Goal: Find specific page/section: Find specific page/section

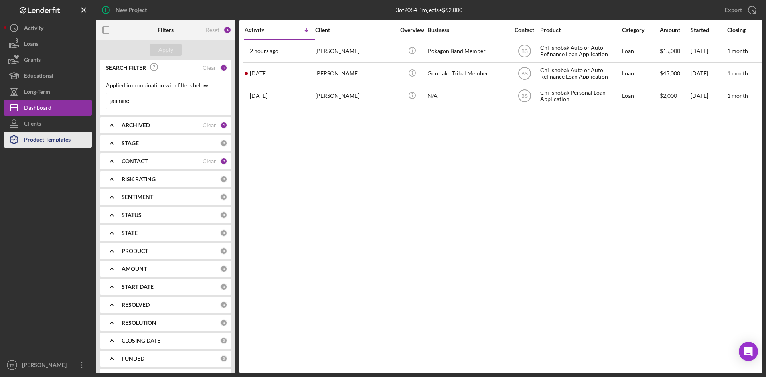
click at [46, 139] on div "Product Templates" at bounding box center [47, 141] width 47 height 18
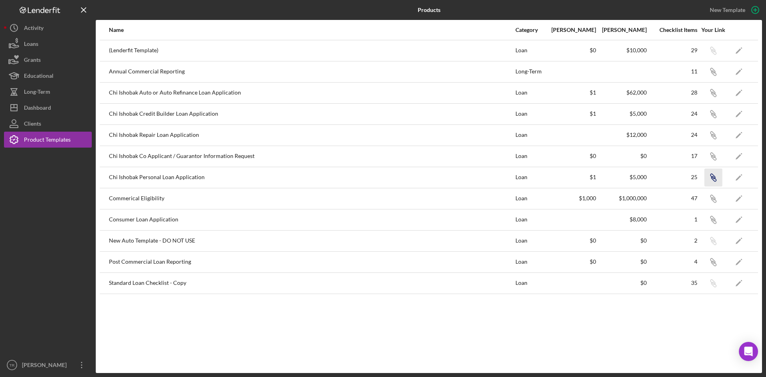
click at [711, 52] on icon "button" at bounding box center [712, 49] width 5 height 5
click at [711, 54] on icon "button" at bounding box center [713, 51] width 5 height 5
click at [38, 8] on icon "Logo-Reversed Created with Sketch." at bounding box center [40, 10] width 72 height 7
